Goal: Task Accomplishment & Management: Manage account settings

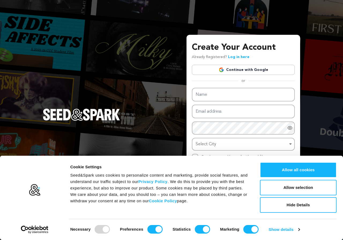
drag, startPoint x: 295, startPoint y: 175, endPoint x: 272, endPoint y: 160, distance: 27.7
click at [295, 175] on button "Allow all cookies" at bounding box center [298, 170] width 77 height 16
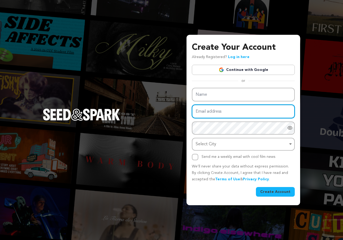
drag, startPoint x: 215, startPoint y: 116, endPoint x: 212, endPoint y: 115, distance: 2.9
click at [215, 116] on input "Email address" at bounding box center [243, 112] width 103 height 14
paste input "mygss5@outlook.com"
click at [202, 112] on input "mygss5@outlook.com" at bounding box center [243, 112] width 103 height 14
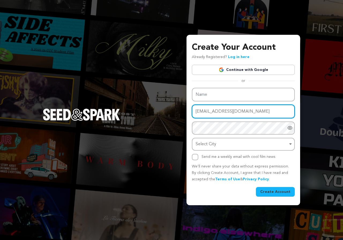
type input "mygss5@outlook.com"
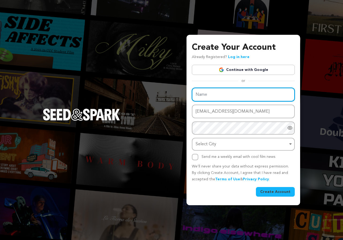
paste input "mygss5"
click at [206, 97] on input "mygss5" at bounding box center [243, 95] width 103 height 14
type input "mygss"
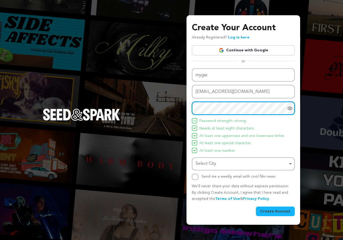
click at [210, 158] on div "Select City Select City Remove item" at bounding box center [243, 163] width 103 height 13
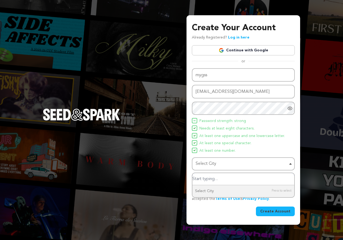
click at [209, 165] on div "Select City Remove item" at bounding box center [241, 164] width 92 height 8
click at [204, 166] on div "Select City Remove item" at bounding box center [241, 164] width 92 height 8
type input "usa"
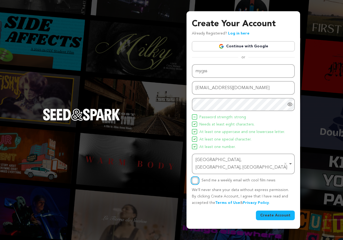
click at [197, 177] on input "Send me a weekly email with cool film news" at bounding box center [195, 180] width 6 height 6
checkbox input "true"
click at [267, 211] on button "Create Account" at bounding box center [275, 216] width 39 height 10
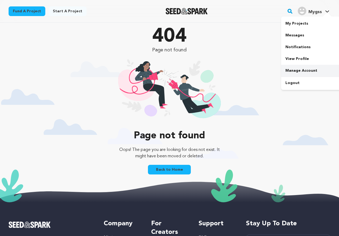
click at [292, 70] on link "Manage Account" at bounding box center [311, 71] width 60 height 12
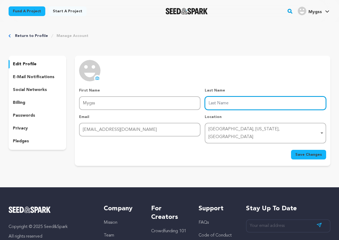
click at [222, 105] on input "Last Name" at bounding box center [264, 103] width 121 height 14
paste input "Best Price CCTV Camera in Pakistan"
click at [225, 105] on input "Best Price CCTV Camera in Pakistan" at bounding box center [264, 103] width 121 height 14
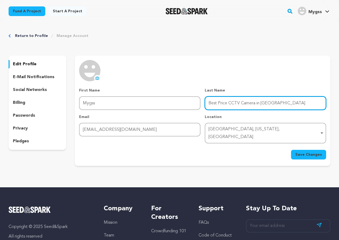
paste input "http://www.mygss.pk/"
click at [227, 129] on div "Upper Arlington, Ohio, United States Remove item" at bounding box center [263, 134] width 111 height 16
type input "http://www.mygss.pk/"
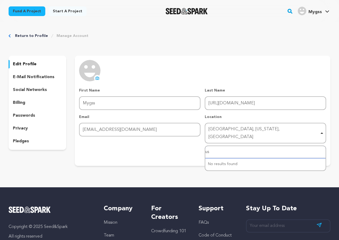
type input "usa"
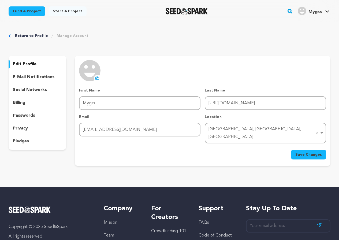
click at [305, 152] on span "Save Changes" at bounding box center [308, 154] width 26 height 5
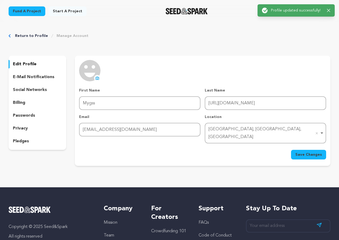
click at [329, 10] on icon "button" at bounding box center [328, 10] width 3 height 3
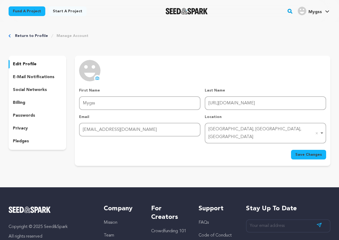
click at [303, 12] on img "Mygss's Profile" at bounding box center [301, 11] width 9 height 9
